Goal: Find contact information: Find contact information

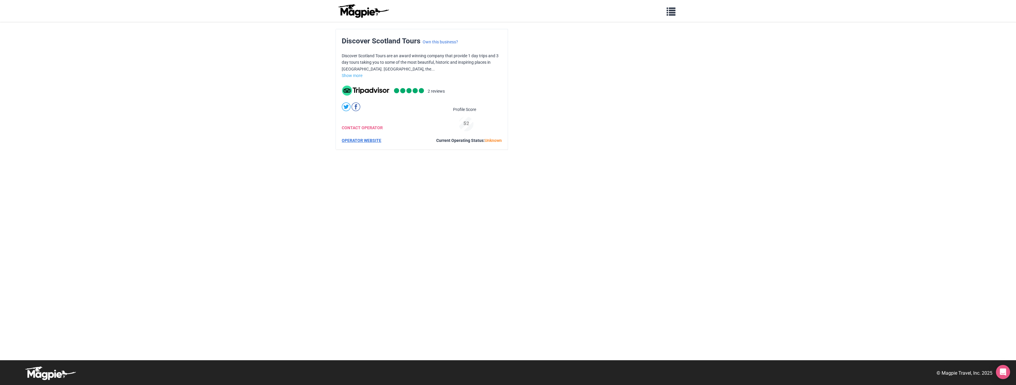
click at [362, 141] on link "OPERATOR WEBSITE" at bounding box center [362, 140] width 40 height 5
click at [375, 92] on img at bounding box center [365, 91] width 47 height 10
click at [370, 11] on img at bounding box center [363, 11] width 53 height 14
click at [363, 127] on link "CONTACT OPERATOR" at bounding box center [362, 128] width 41 height 5
click at [466, 122] on div "52" at bounding box center [466, 124] width 20 height 8
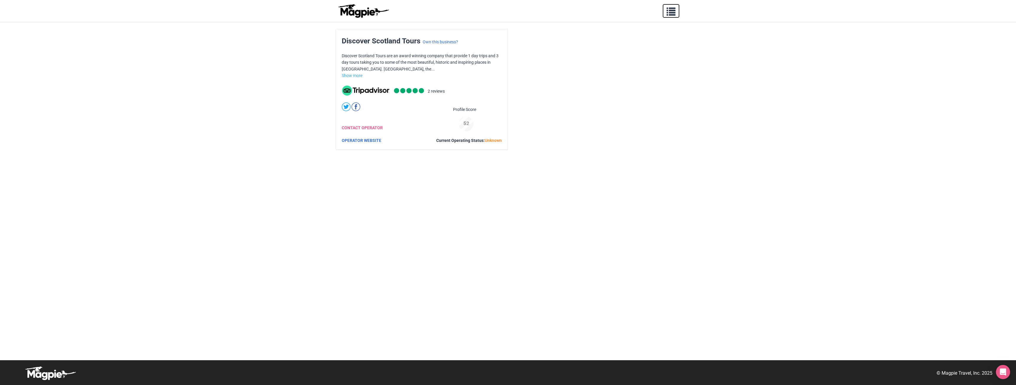
click at [670, 15] on span "button" at bounding box center [671, 10] width 9 height 9
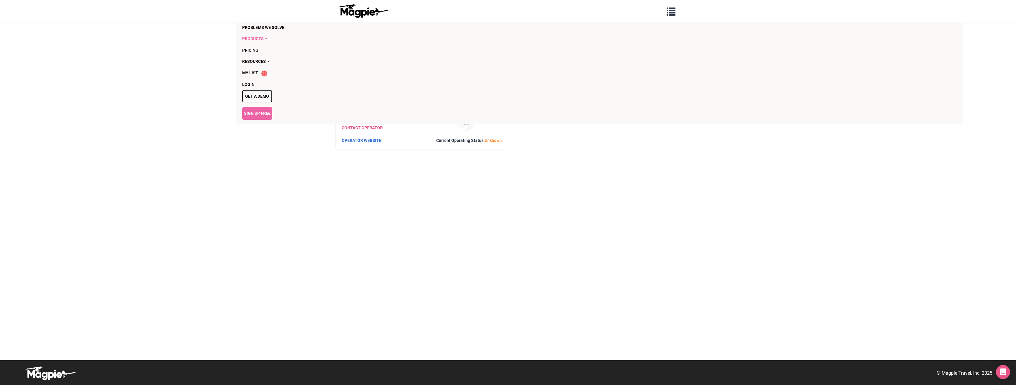
click at [263, 38] on link "Products" at bounding box center [565, 38] width 647 height 11
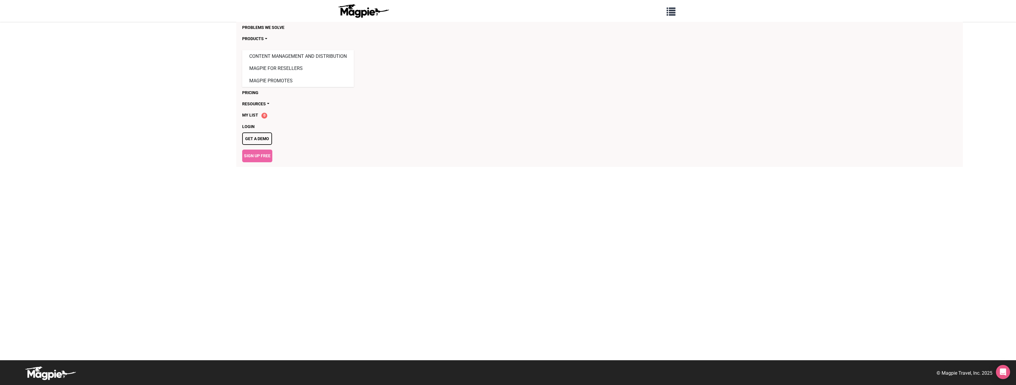
click at [177, 92] on body "Problems we solve Products Content Management and Distribution Magpie for Resel…" at bounding box center [508, 192] width 1016 height 385
